Goal: Consume media (video, audio): Watch videos, listen to music or podcasts

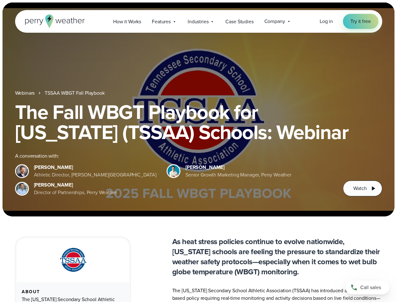
click at [198, 151] on div "The Fall WBGT Playbook for [US_STATE] (TSSAA) Schools: Webinar A conversation w…" at bounding box center [198, 149] width 367 height 94
click at [198, 21] on span "Industries" at bounding box center [198, 22] width 21 height 8
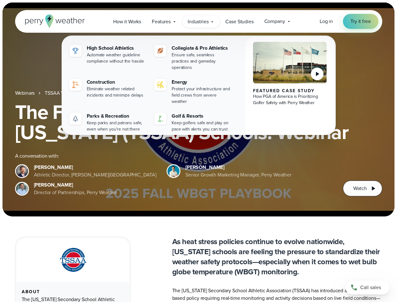
click at [198, 109] on h1 "The Fall WBGT Playbook for [US_STATE] (TSSAA) Schools: Webinar" at bounding box center [198, 122] width 367 height 40
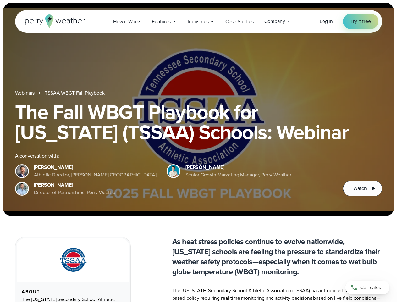
click at [75, 93] on link "TSSAA WBGT Fall Playbook" at bounding box center [75, 93] width 60 height 8
click at [362, 188] on span "Watch" at bounding box center [359, 189] width 13 height 8
